Goal: Information Seeking & Learning: Learn about a topic

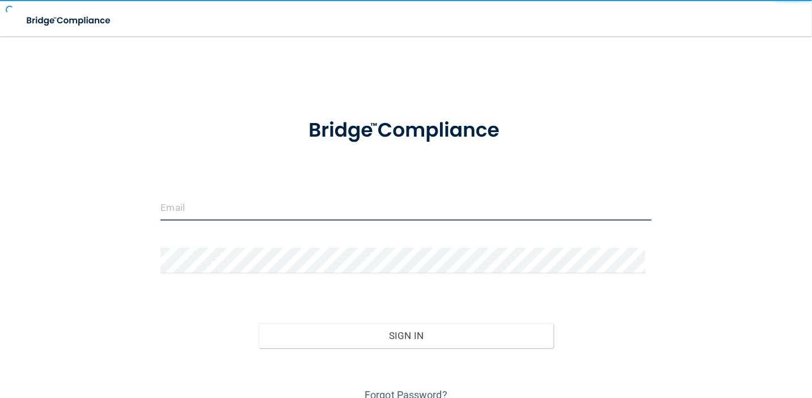
drag, startPoint x: 0, startPoint y: 0, endPoint x: 323, endPoint y: 199, distance: 379.4
click at [323, 199] on input "email" at bounding box center [405, 208] width 490 height 26
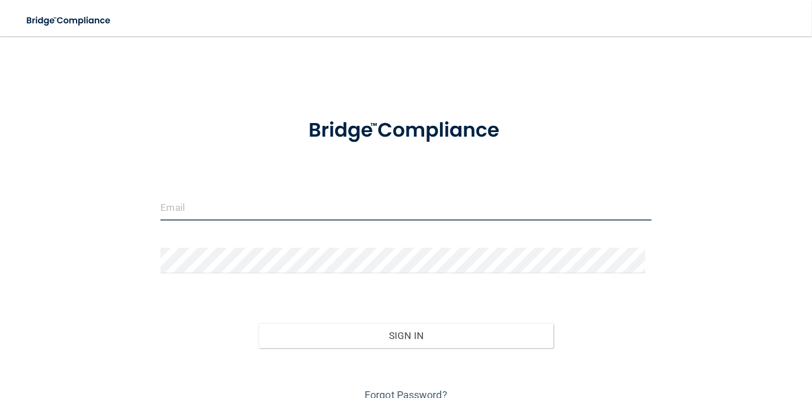
type input "[EMAIL_ADDRESS][DOMAIN_NAME]"
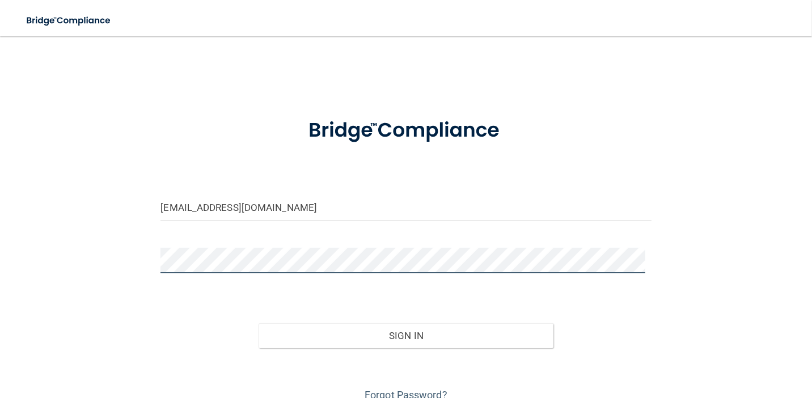
click at [258, 323] on button "Sign In" at bounding box center [405, 335] width 294 height 25
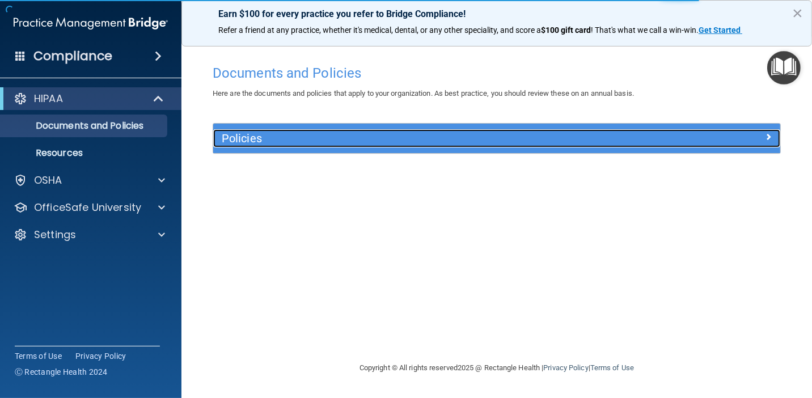
click at [244, 142] on h5 "Policies" at bounding box center [426, 138] width 408 height 12
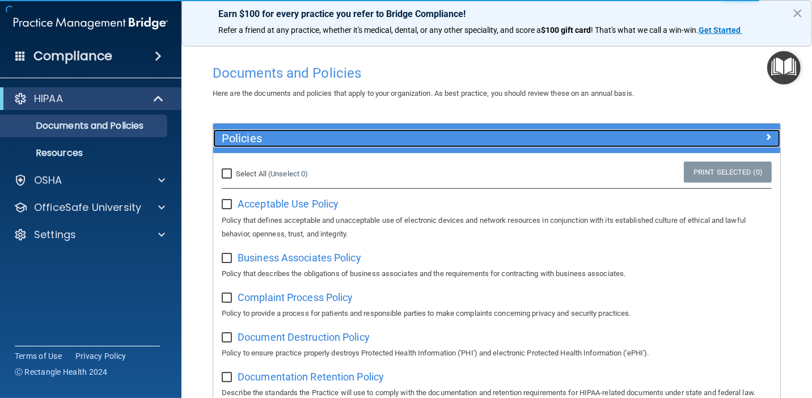
click at [252, 138] on h5 "Policies" at bounding box center [426, 138] width 408 height 12
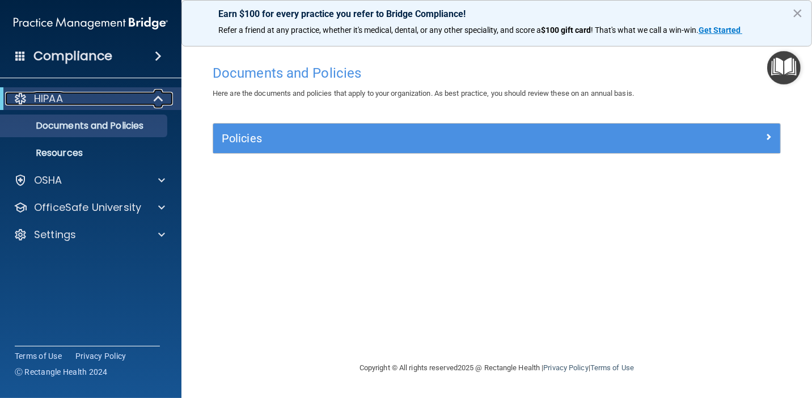
click at [125, 95] on div "HIPAA" at bounding box center [75, 99] width 140 height 14
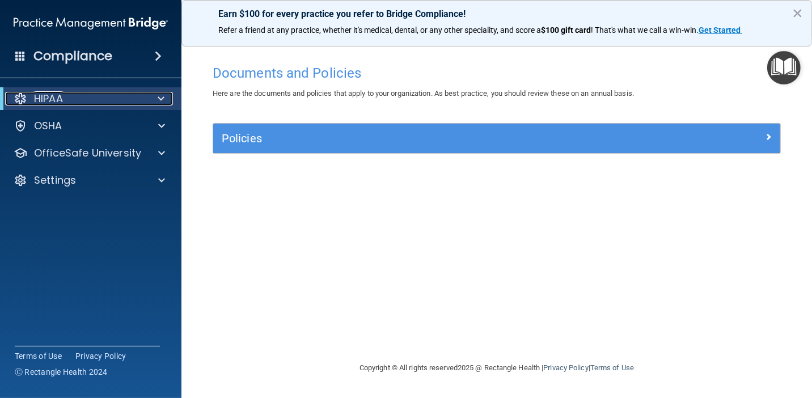
click at [125, 95] on div "HIPAA" at bounding box center [75, 99] width 140 height 14
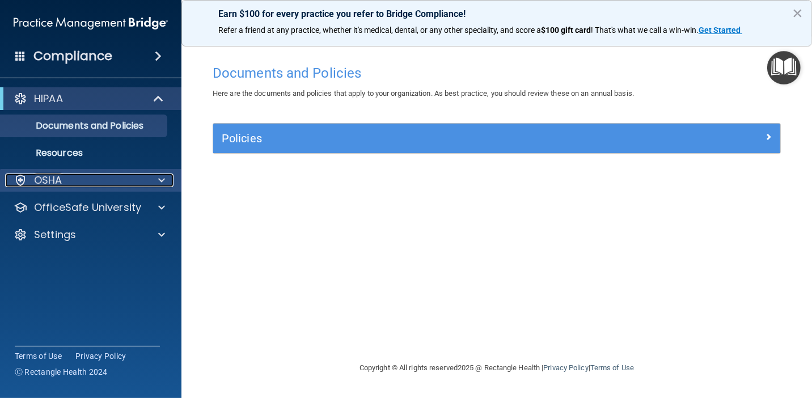
click at [80, 177] on div "OSHA" at bounding box center [75, 180] width 141 height 14
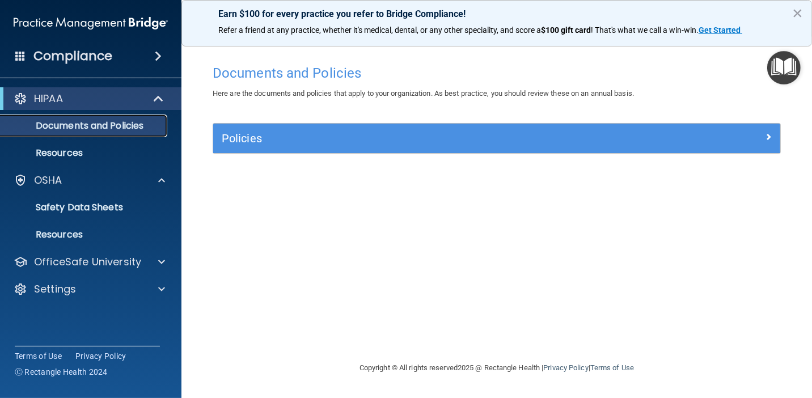
click at [94, 127] on p "Documents and Policies" at bounding box center [84, 125] width 155 height 11
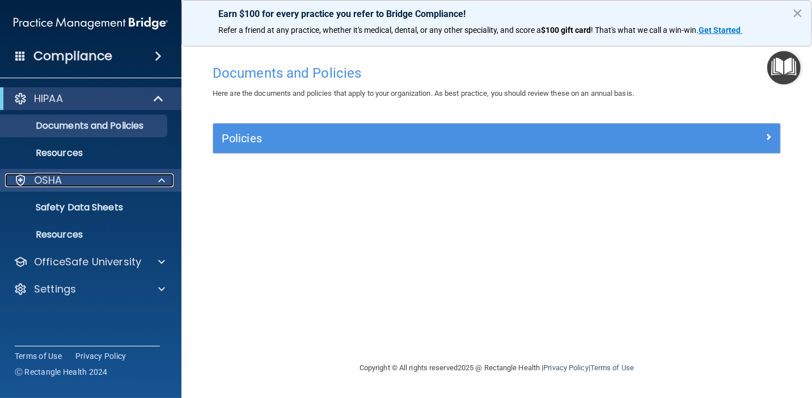
click at [69, 184] on div "OSHA" at bounding box center [75, 180] width 141 height 14
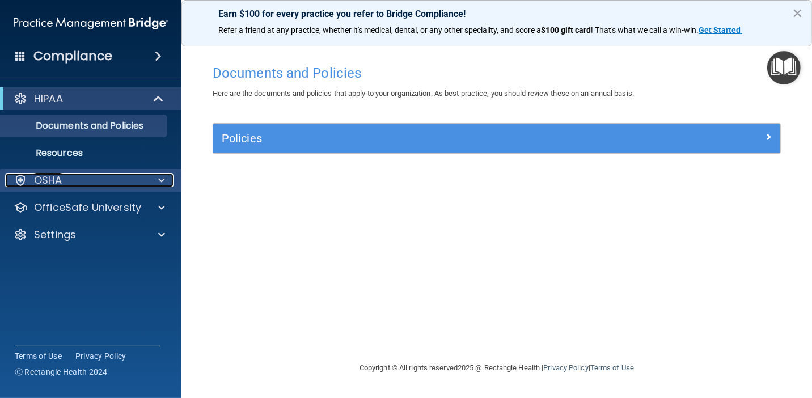
click at [69, 184] on div "OSHA" at bounding box center [75, 180] width 141 height 14
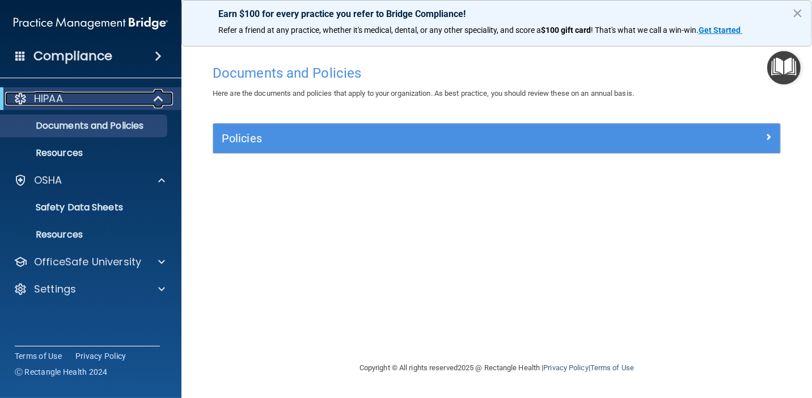
click at [150, 97] on div at bounding box center [159, 99] width 28 height 14
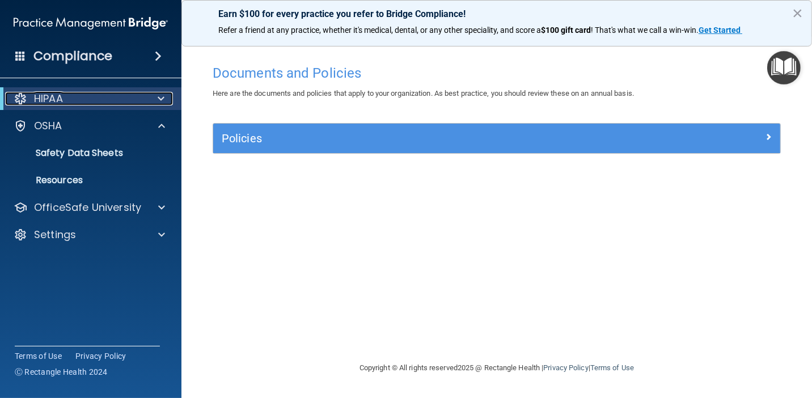
click at [150, 97] on div at bounding box center [159, 99] width 28 height 14
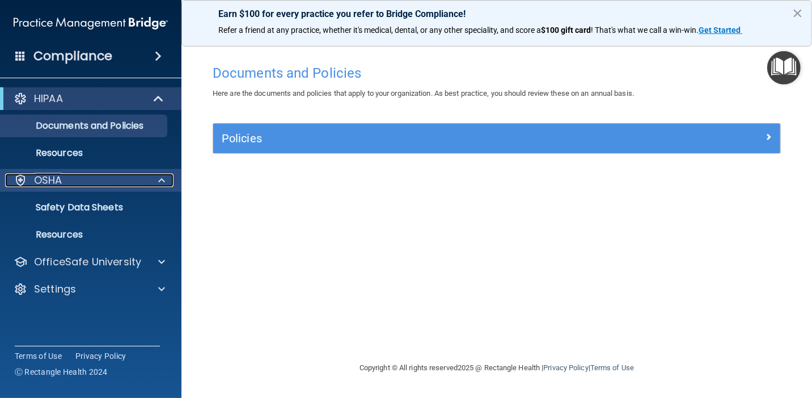
click at [155, 180] on div at bounding box center [160, 180] width 28 height 14
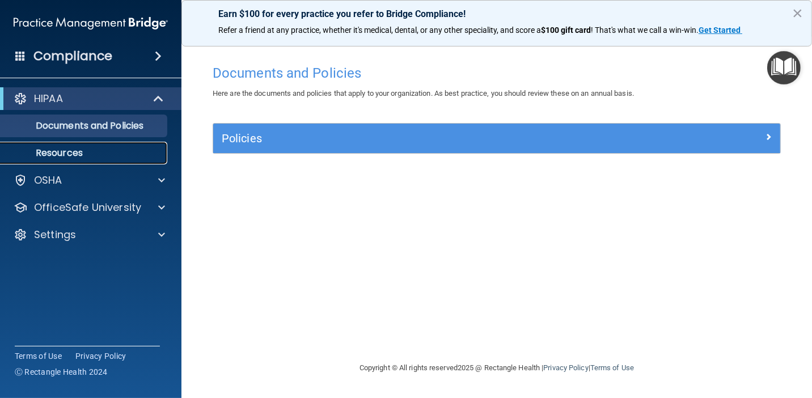
click at [74, 156] on p "Resources" at bounding box center [84, 152] width 155 height 11
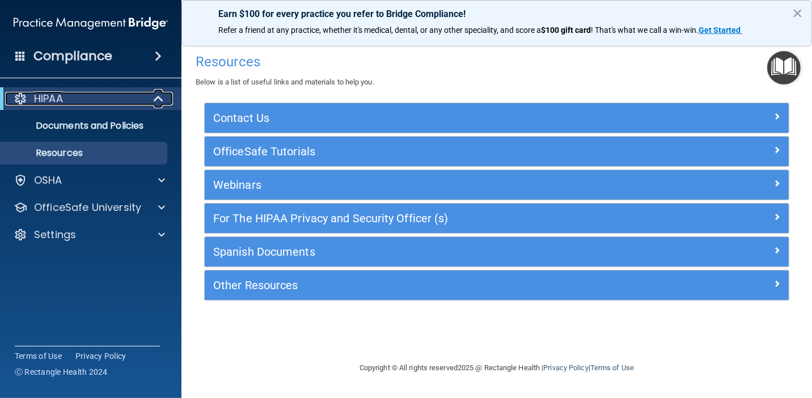
click at [121, 99] on div "HIPAA" at bounding box center [75, 99] width 140 height 14
